Goal: Task Accomplishment & Management: Manage account settings

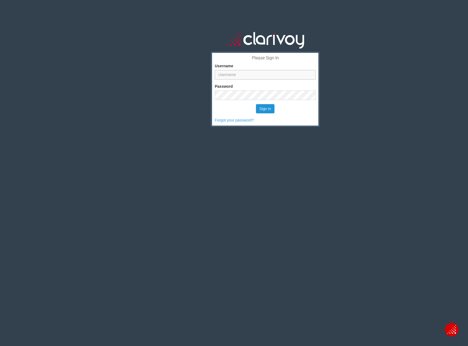
type input "[EMAIL_ADDRESS][DOMAIN_NAME]"
click at [256, 108] on button "Sign in" at bounding box center [265, 108] width 19 height 9
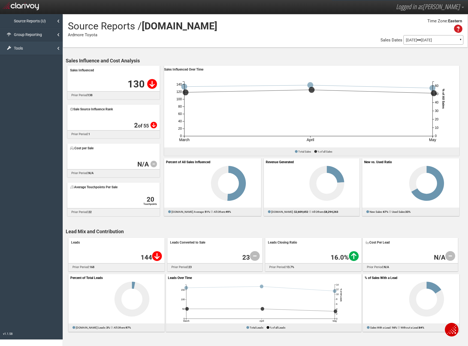
click at [43, 48] on link "Tools" at bounding box center [31, 48] width 63 height 14
click at [18, 59] on link "Tag Setup" at bounding box center [31, 60] width 63 height 10
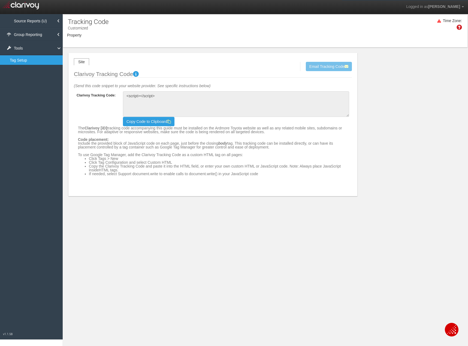
type textarea "<!-- Clarivoy Tracking Code --> <script type="text/javascript" src="//[DOMAIN_N…"
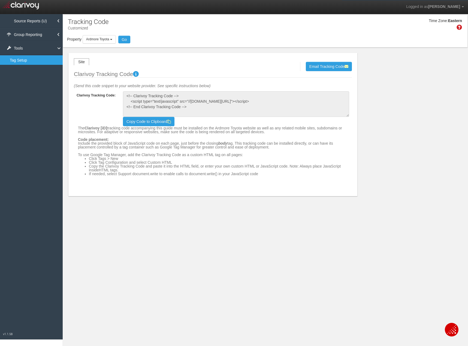
drag, startPoint x: 233, startPoint y: 262, endPoint x: 232, endPoint y: 252, distance: 10.1
click at [232, 263] on section "Tracking Code Customized Time Zone: Eastern Property Loading Ardmore Toyota Ard…" at bounding box center [265, 187] width 406 height 346
click at [112, 37] on button "Ardmore Toyota" at bounding box center [99, 39] width 33 height 8
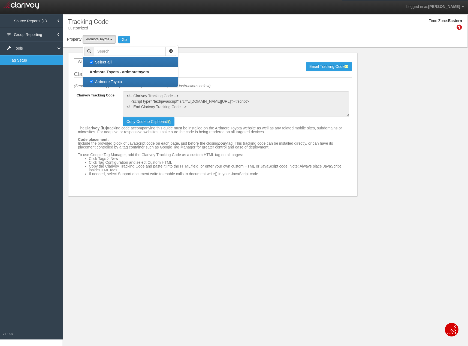
click at [220, 30] on div "Time Zone: Eastern" at bounding box center [265, 26] width 405 height 18
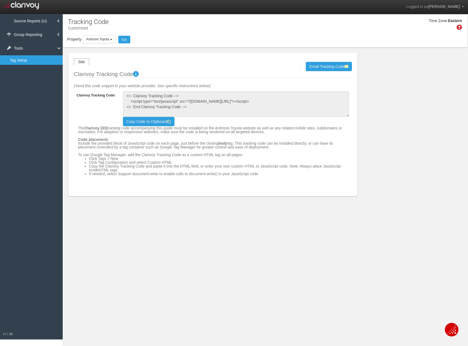
click at [336, 260] on section "Tracking Code Customized Time Zone: Eastern Property Loading Ardmore Toyota Ard…" at bounding box center [265, 187] width 406 height 346
click at [330, 65] on button "Email Tracking Code" at bounding box center [329, 66] width 46 height 9
click at [239, 65] on input "email" at bounding box center [243, 66] width 50 height 6
click at [303, 233] on section "Tracking Code Customized Time Zone: Eastern Property Loading Ardmore Toyota Ard…" at bounding box center [265, 187] width 406 height 346
click at [278, 275] on section "Tracking Code Customized Time Zone: Eastern Property Loading Ardmore Toyota Ard…" at bounding box center [265, 187] width 406 height 346
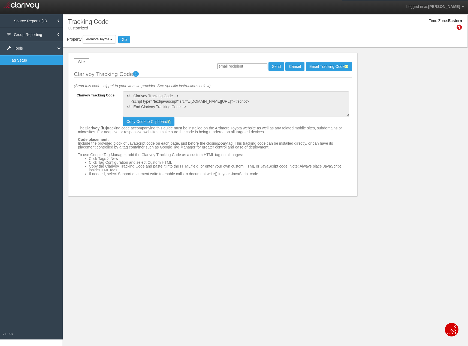
click at [45, 47] on link "Tools" at bounding box center [31, 48] width 63 height 14
click at [35, 34] on link "Group Reporting" at bounding box center [31, 35] width 63 height 14
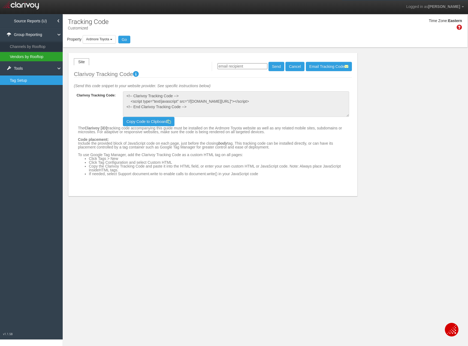
click at [29, 53] on link "Vendors by Rooftop" at bounding box center [31, 57] width 63 height 10
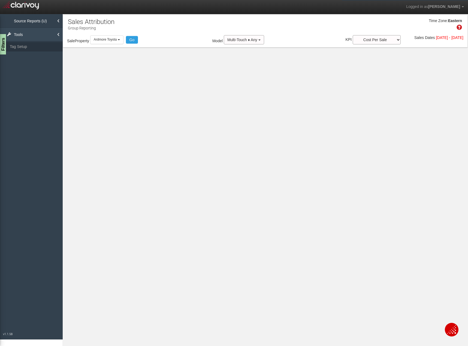
click at [34, 32] on link "Tools" at bounding box center [31, 35] width 63 height 14
click at [40, 21] on link "Source Reports (U)" at bounding box center [31, 21] width 63 height 14
click at [35, 31] on link "Ardmore Toyota" at bounding box center [31, 33] width 63 height 10
click at [26, 40] on link "[DOMAIN_NAME]" at bounding box center [31, 42] width 63 height 9
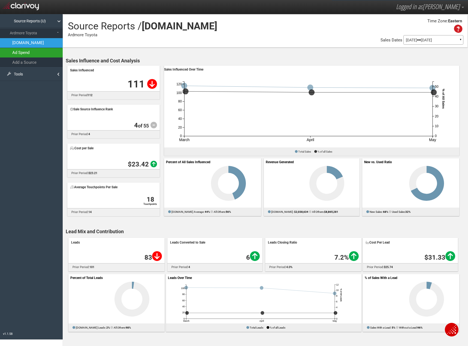
click at [23, 54] on link "Ad Spend" at bounding box center [31, 53] width 63 height 10
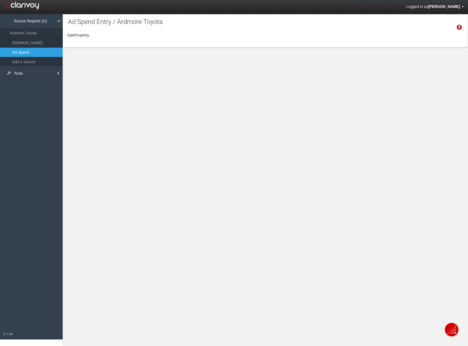
click at [447, 7] on span "[PERSON_NAME]" at bounding box center [444, 6] width 32 height 4
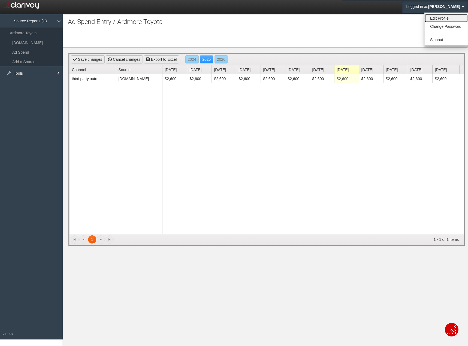
click at [436, 18] on link "Edit Profile" at bounding box center [446, 18] width 43 height 8
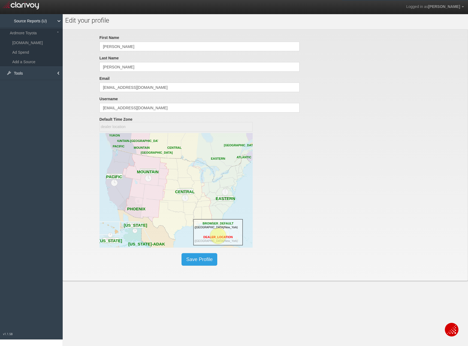
click at [400, 174] on section "First Name [PERSON_NAME] Last Name [PERSON_NAME] Email [EMAIL_ADDRESS][DOMAIN_N…" at bounding box center [265, 155] width 406 height 252
